Goal: Information Seeking & Learning: Learn about a topic

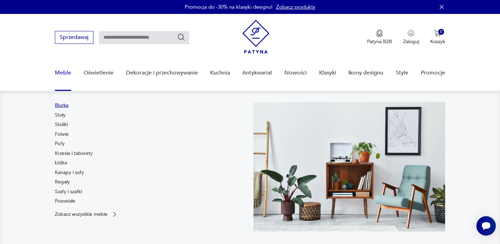
click at [66, 107] on link "Biurka" at bounding box center [62, 105] width 14 height 7
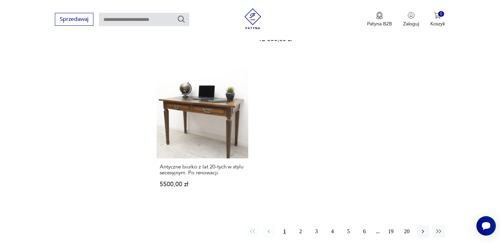
scroll to position [1019, 0]
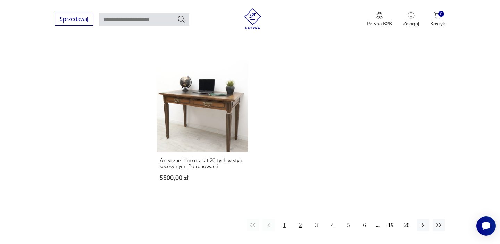
click at [302, 219] on button "2" at bounding box center [301, 225] width 13 height 13
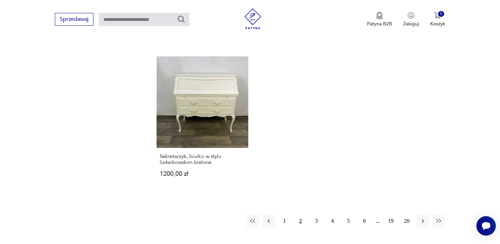
scroll to position [1007, 0]
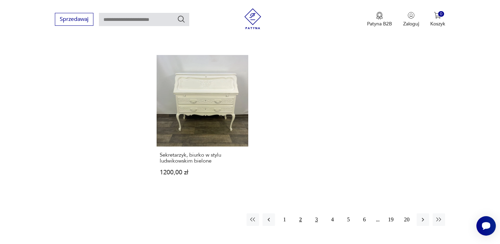
click at [318, 213] on button "3" at bounding box center [317, 219] width 13 height 13
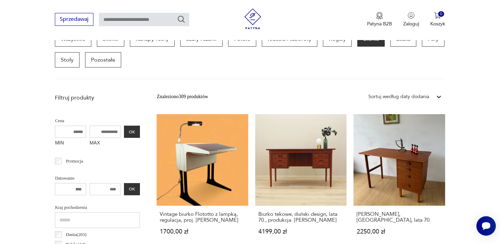
click at [369, 129] on link "[PERSON_NAME], [GEOGRAPHIC_DATA], lata 70. 2250,00 zł" at bounding box center [399, 181] width 91 height 134
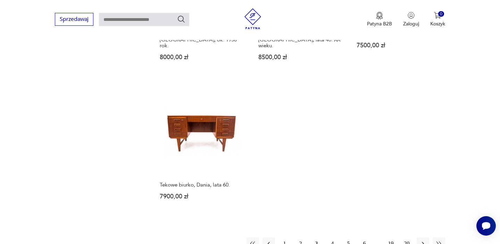
scroll to position [1030, 0]
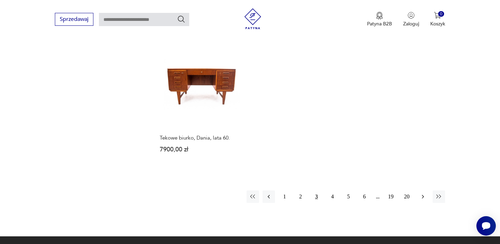
click at [425, 193] on icon "button" at bounding box center [423, 196] width 7 height 7
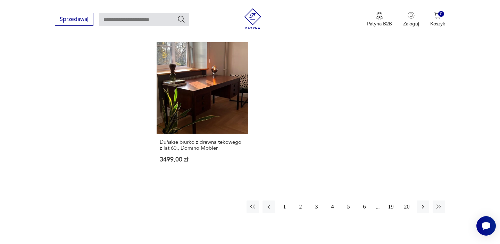
scroll to position [1023, 0]
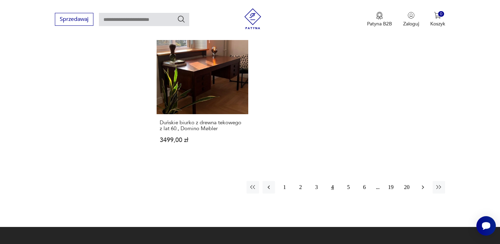
click at [425, 186] on icon "button" at bounding box center [423, 186] width 7 height 7
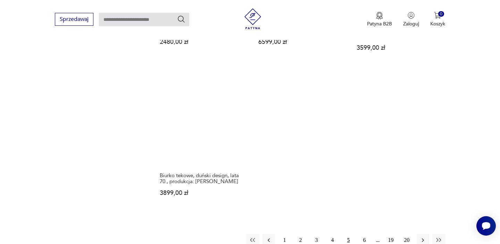
scroll to position [1012, 0]
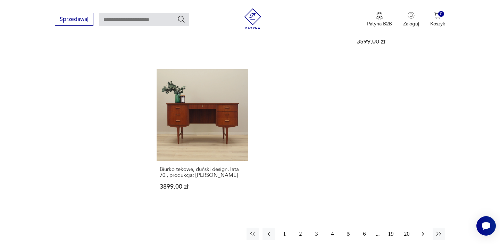
click at [427, 227] on button "button" at bounding box center [423, 233] width 13 height 13
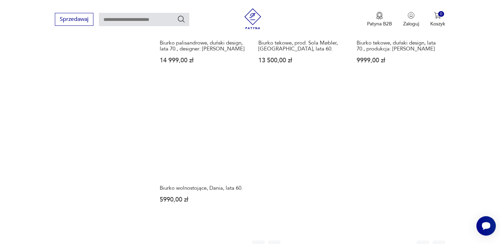
scroll to position [982, 0]
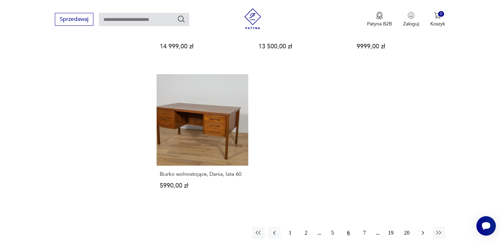
click at [425, 229] on icon "button" at bounding box center [423, 232] width 7 height 7
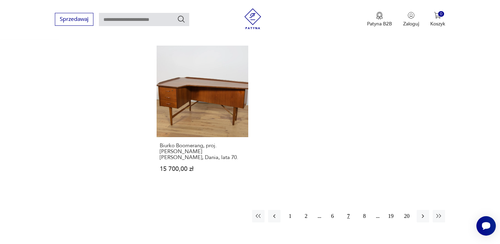
scroll to position [1037, 0]
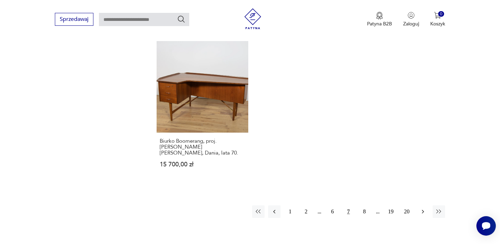
click at [423, 208] on icon "button" at bounding box center [423, 211] width 7 height 7
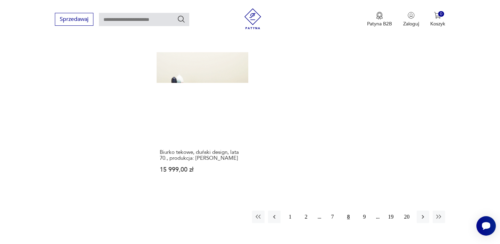
scroll to position [1022, 0]
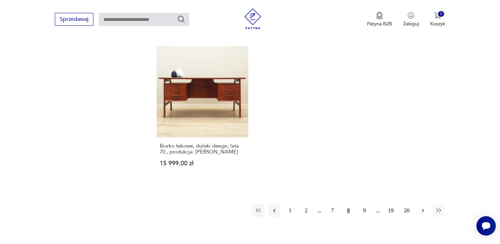
click at [425, 207] on icon "button" at bounding box center [423, 210] width 7 height 7
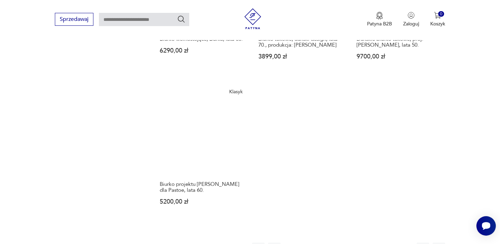
scroll to position [1008, 0]
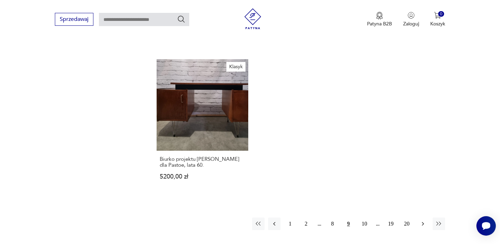
click at [427, 217] on button "button" at bounding box center [423, 223] width 13 height 13
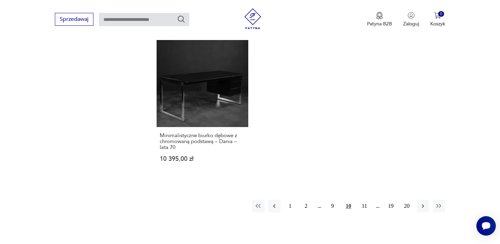
scroll to position [1040, 0]
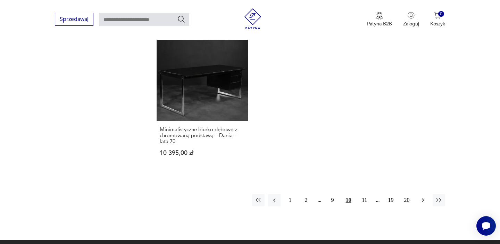
click at [427, 194] on button "button" at bounding box center [423, 200] width 13 height 13
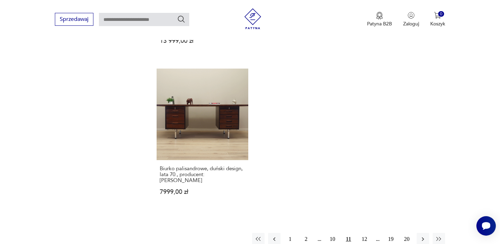
scroll to position [1019, 0]
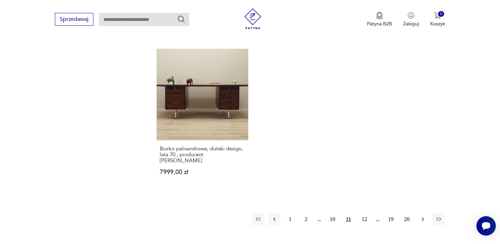
click at [422, 215] on icon "button" at bounding box center [423, 218] width 7 height 7
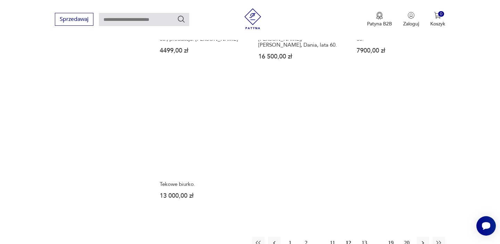
scroll to position [984, 0]
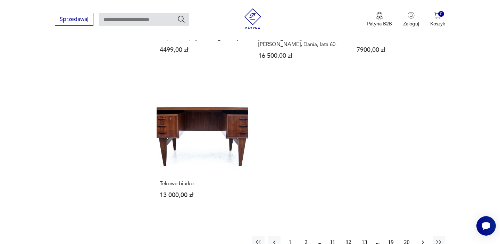
click at [420, 236] on button "button" at bounding box center [423, 242] width 13 height 13
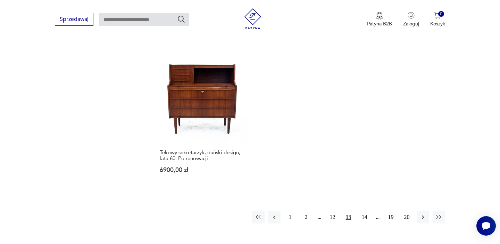
scroll to position [1022, 0]
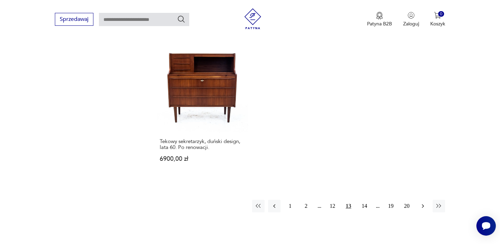
click at [425, 199] on button "button" at bounding box center [423, 205] width 13 height 13
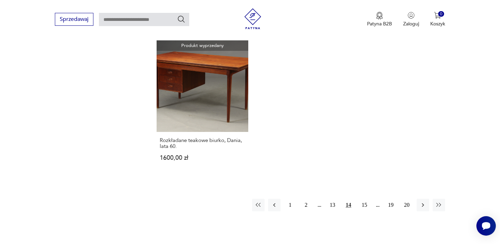
scroll to position [1030, 0]
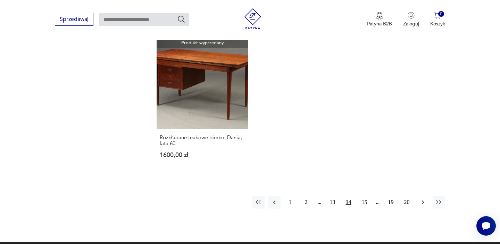
click at [419, 196] on button "button" at bounding box center [423, 202] width 13 height 13
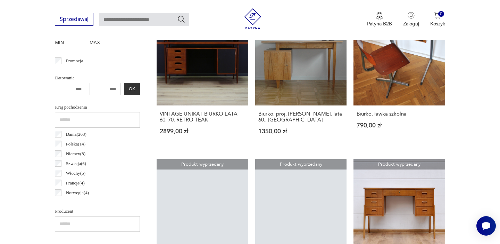
scroll to position [301, 0]
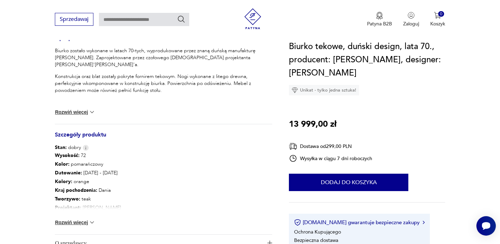
scroll to position [295, 0]
click at [86, 112] on button "Rozwiń więcej" at bounding box center [75, 110] width 40 height 7
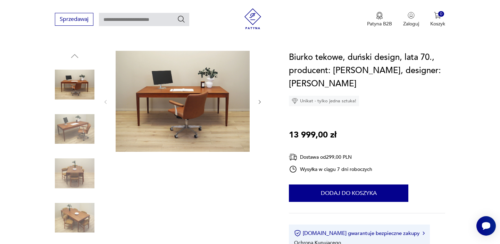
scroll to position [76, 0]
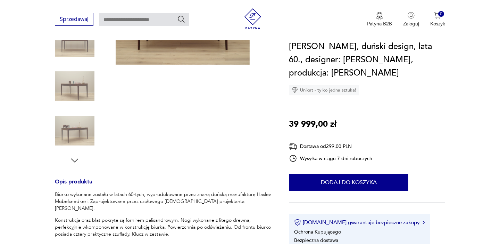
click at [92, 93] on img at bounding box center [75, 86] width 40 height 40
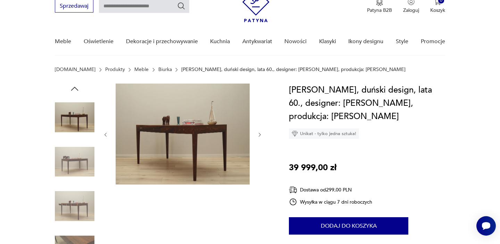
scroll to position [27, 0]
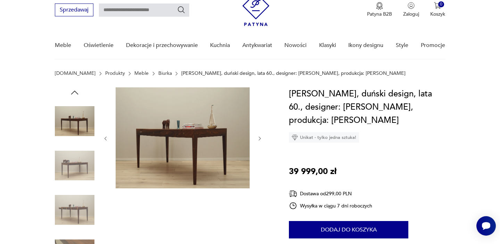
click at [79, 111] on img at bounding box center [75, 121] width 40 height 40
click at [79, 124] on img at bounding box center [75, 121] width 40 height 40
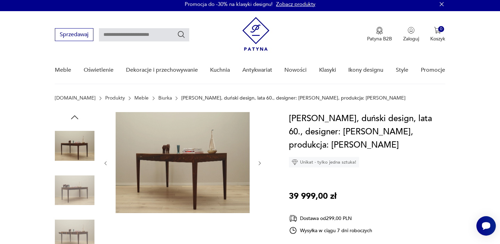
scroll to position [0, 0]
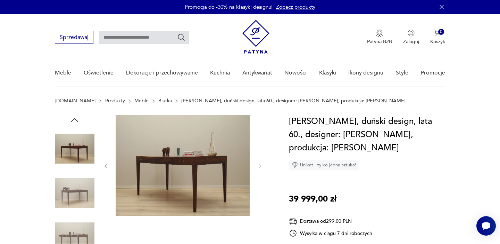
click at [76, 119] on icon "button" at bounding box center [75, 120] width 10 height 10
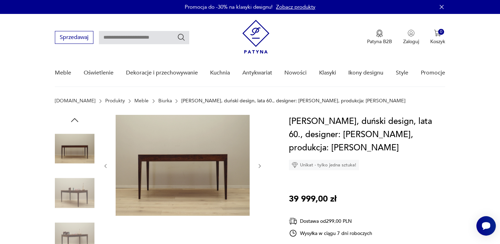
click at [153, 161] on img at bounding box center [183, 165] width 134 height 101
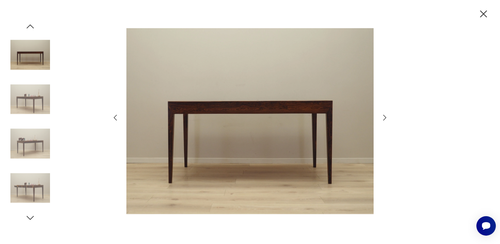
click at [389, 114] on div at bounding box center [250, 122] width 500 height 244
click at [387, 115] on icon "button" at bounding box center [385, 117] width 8 height 8
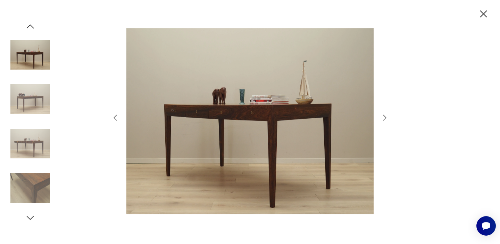
click at [387, 115] on icon "button" at bounding box center [385, 117] width 8 height 8
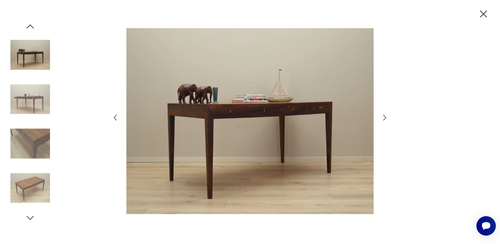
click at [387, 115] on icon "button" at bounding box center [385, 117] width 8 height 8
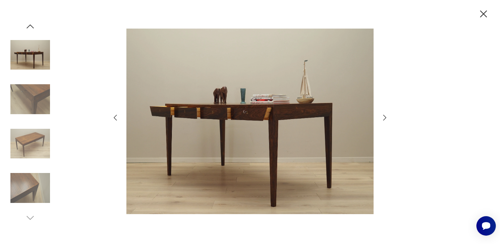
click at [387, 115] on icon "button" at bounding box center [385, 117] width 8 height 8
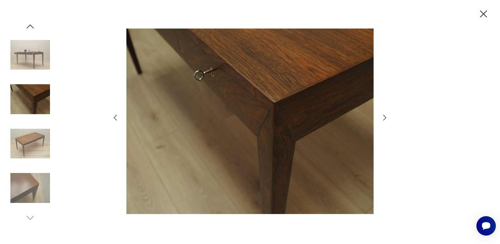
click at [387, 115] on icon "button" at bounding box center [385, 117] width 8 height 8
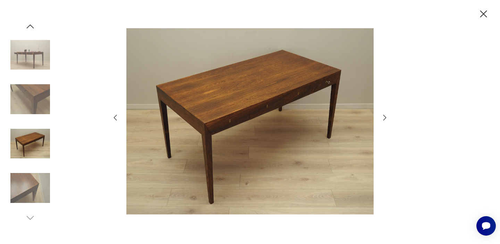
click at [387, 115] on icon "button" at bounding box center [385, 117] width 8 height 8
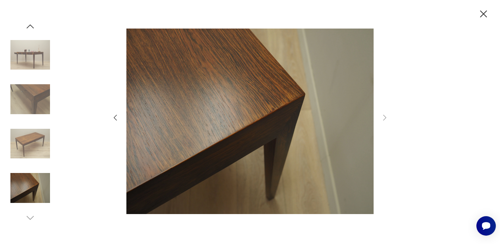
click at [483, 19] on icon "button" at bounding box center [484, 14] width 12 height 12
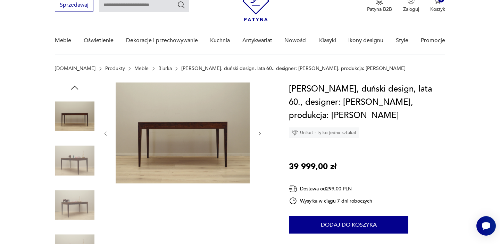
scroll to position [28, 0]
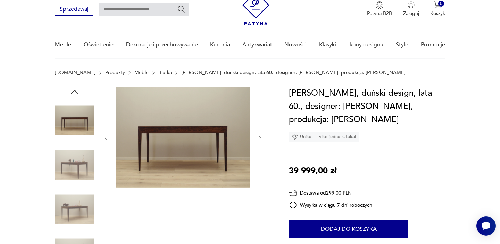
click at [81, 163] on img at bounding box center [75, 165] width 40 height 40
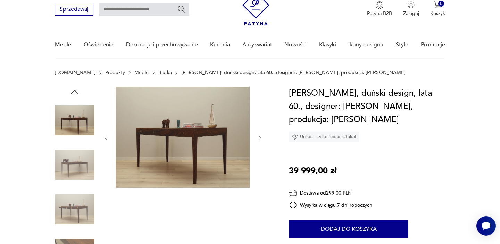
click at [144, 146] on img at bounding box center [183, 137] width 134 height 101
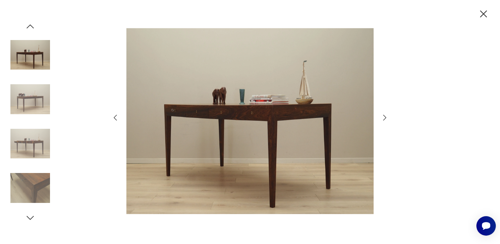
click at [30, 29] on icon "button" at bounding box center [30, 26] width 10 height 10
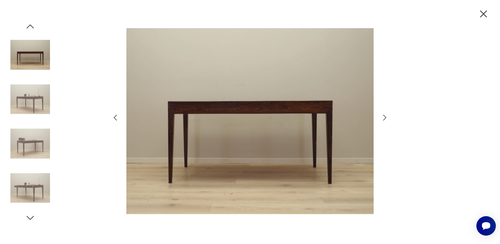
click at [487, 17] on icon "button" at bounding box center [484, 14] width 12 height 12
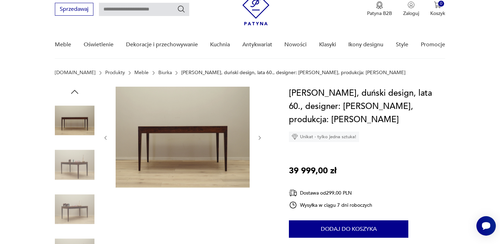
click at [343, 107] on h1 "[PERSON_NAME], duński design, lata 60., designer: [PERSON_NAME], produkcja: [PE…" at bounding box center [367, 107] width 156 height 40
click at [364, 106] on h1 "[PERSON_NAME], duński design, lata 60., designer: [PERSON_NAME], produkcja: [PE…" at bounding box center [367, 107] width 156 height 40
click at [380, 104] on h1 "[PERSON_NAME], duński design, lata 60., designer: [PERSON_NAME], produkcja: [PE…" at bounding box center [367, 107] width 156 height 40
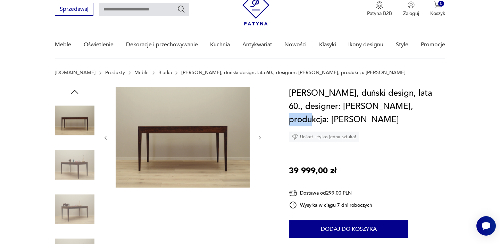
click at [380, 104] on h1 "[PERSON_NAME], duński design, lata 60., designer: [PERSON_NAME], produkcja: [PE…" at bounding box center [367, 107] width 156 height 40
click at [312, 122] on h1 "[PERSON_NAME], duński design, lata 60., designer: [PERSON_NAME], produkcja: [PE…" at bounding box center [367, 107] width 156 height 40
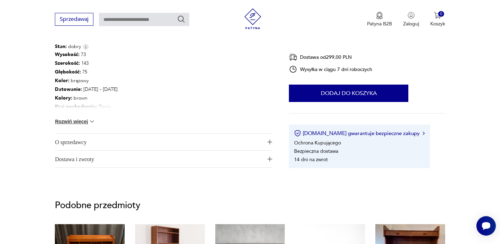
scroll to position [403, 0]
